Goal: Find specific page/section: Find specific page/section

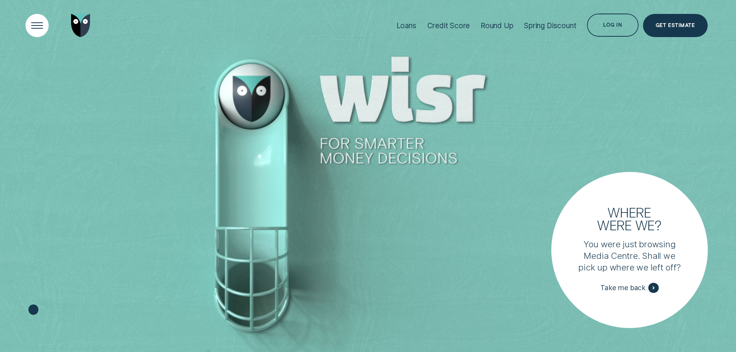
click at [36, 22] on div "Open Menu" at bounding box center [36, 25] width 33 height 33
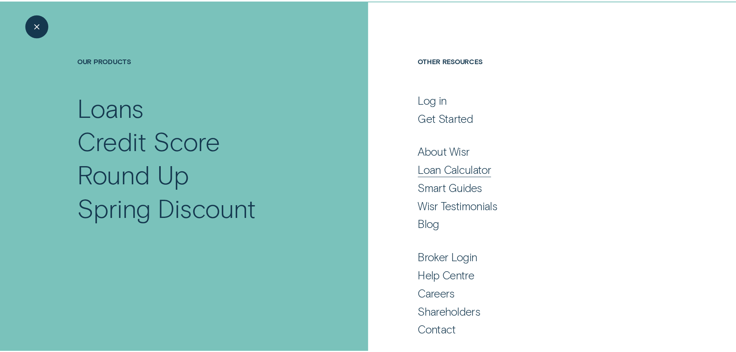
scroll to position [51, 0]
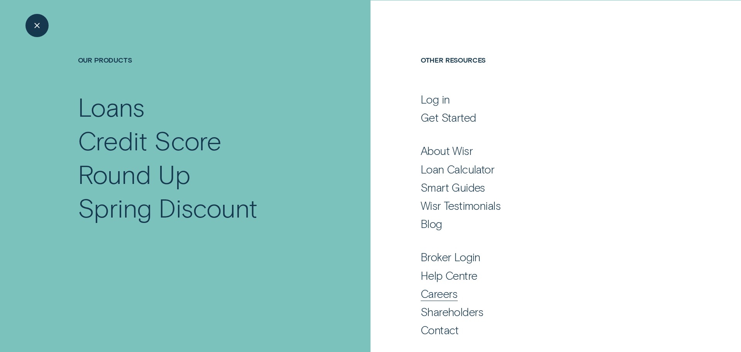
click at [433, 289] on div "Careers" at bounding box center [439, 294] width 37 height 14
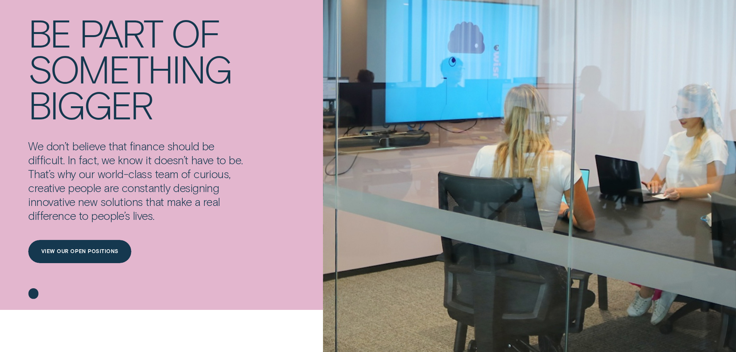
scroll to position [77, 0]
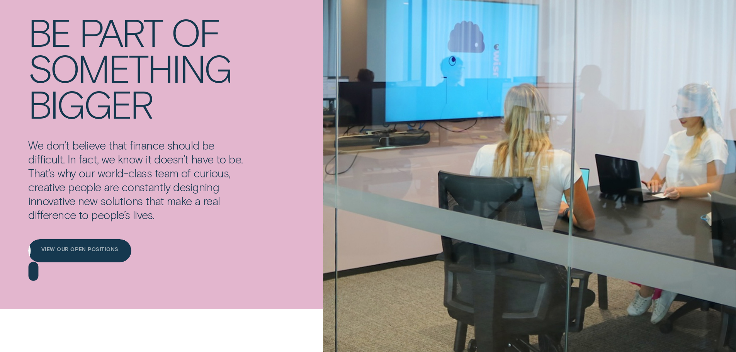
click at [92, 256] on div "View our open positions" at bounding box center [79, 250] width 103 height 23
